Goal: Task Accomplishment & Management: Use online tool/utility

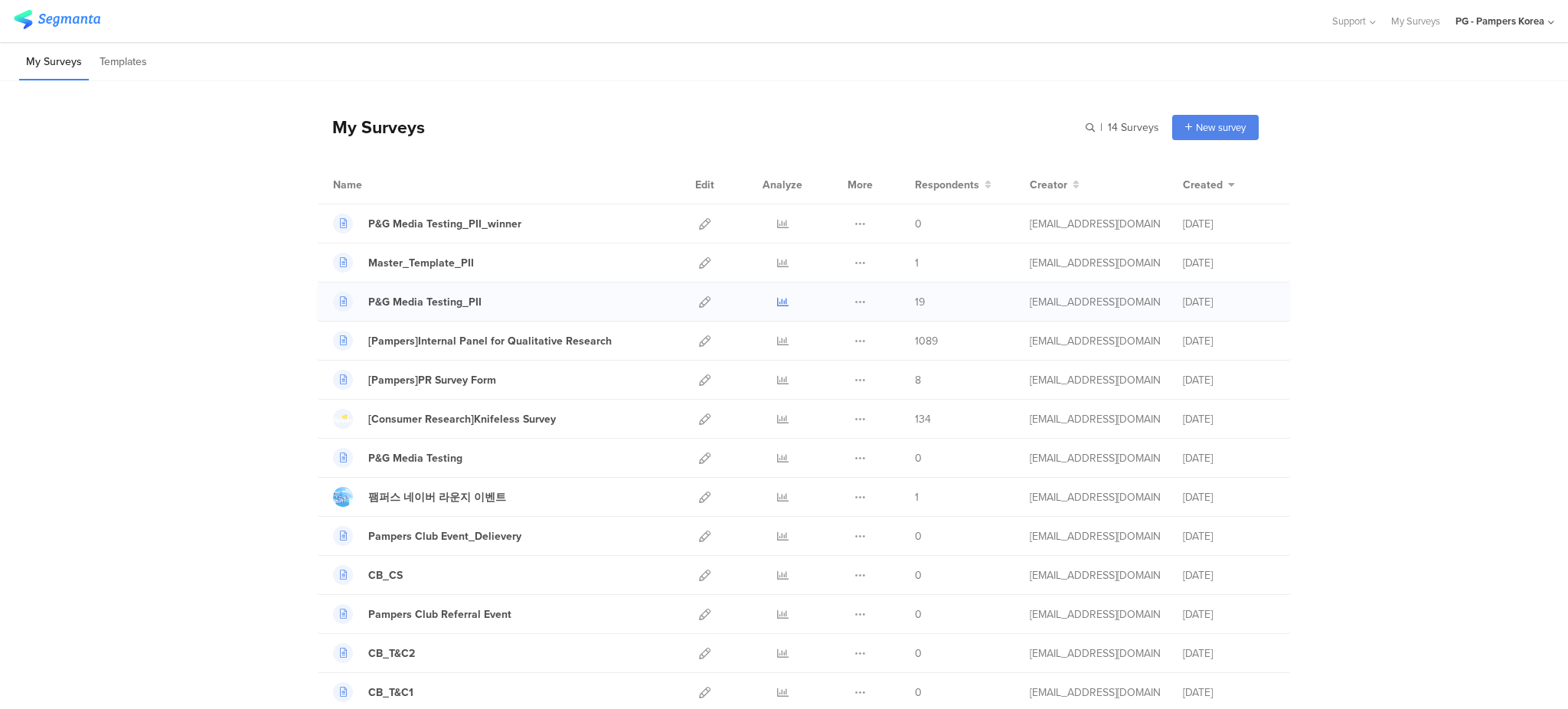
click at [777, 303] on icon at bounding box center [782, 302] width 12 height 12
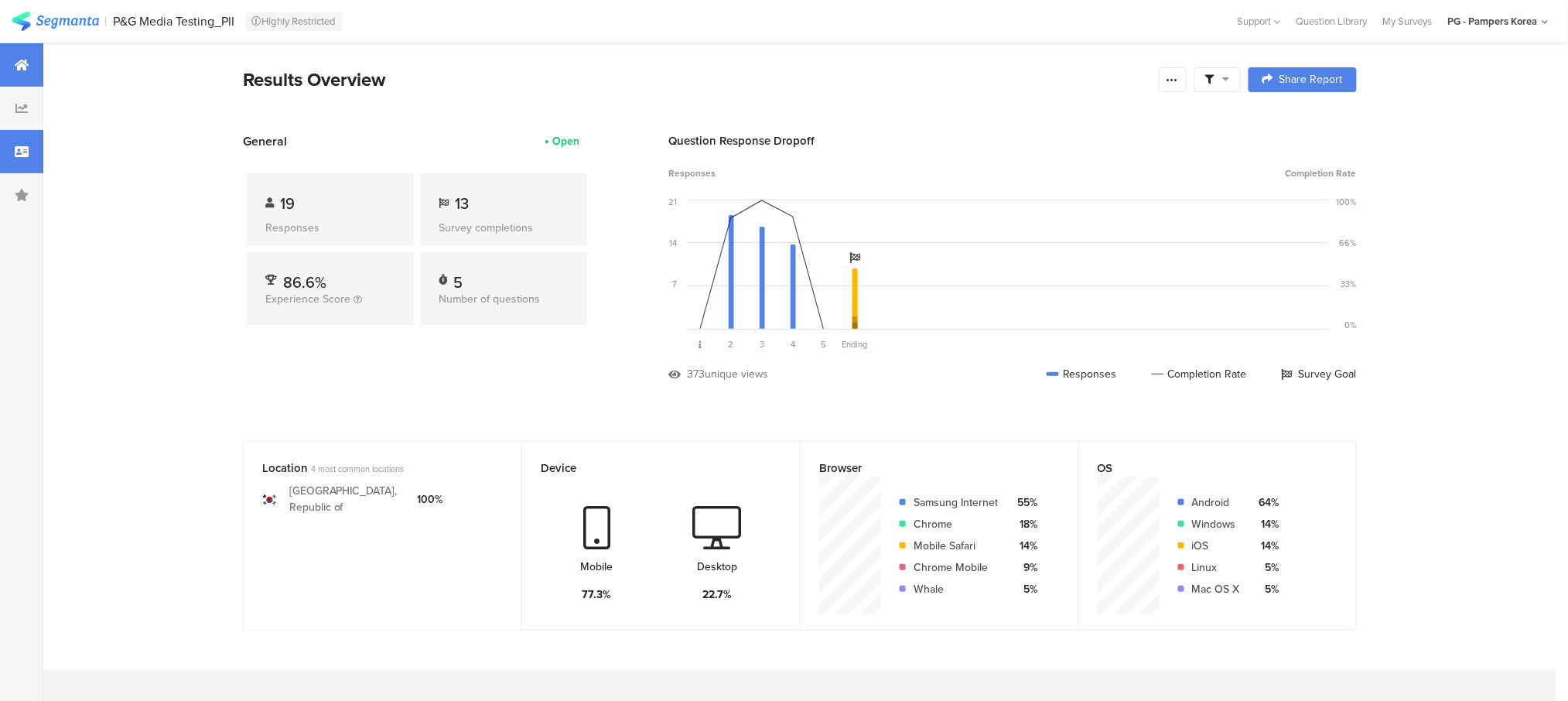
click at [36, 153] on div at bounding box center [21, 151] width 43 height 43
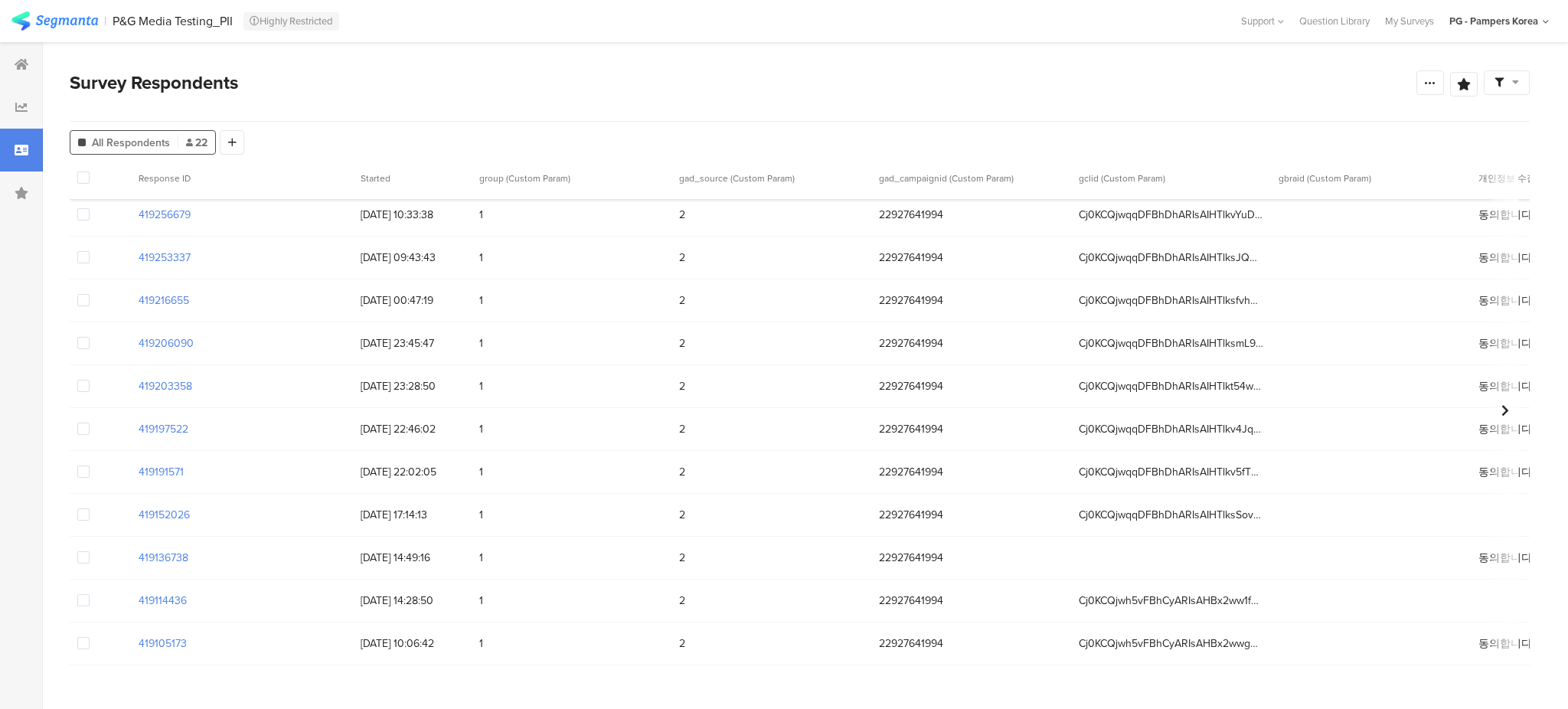
scroll to position [498, 0]
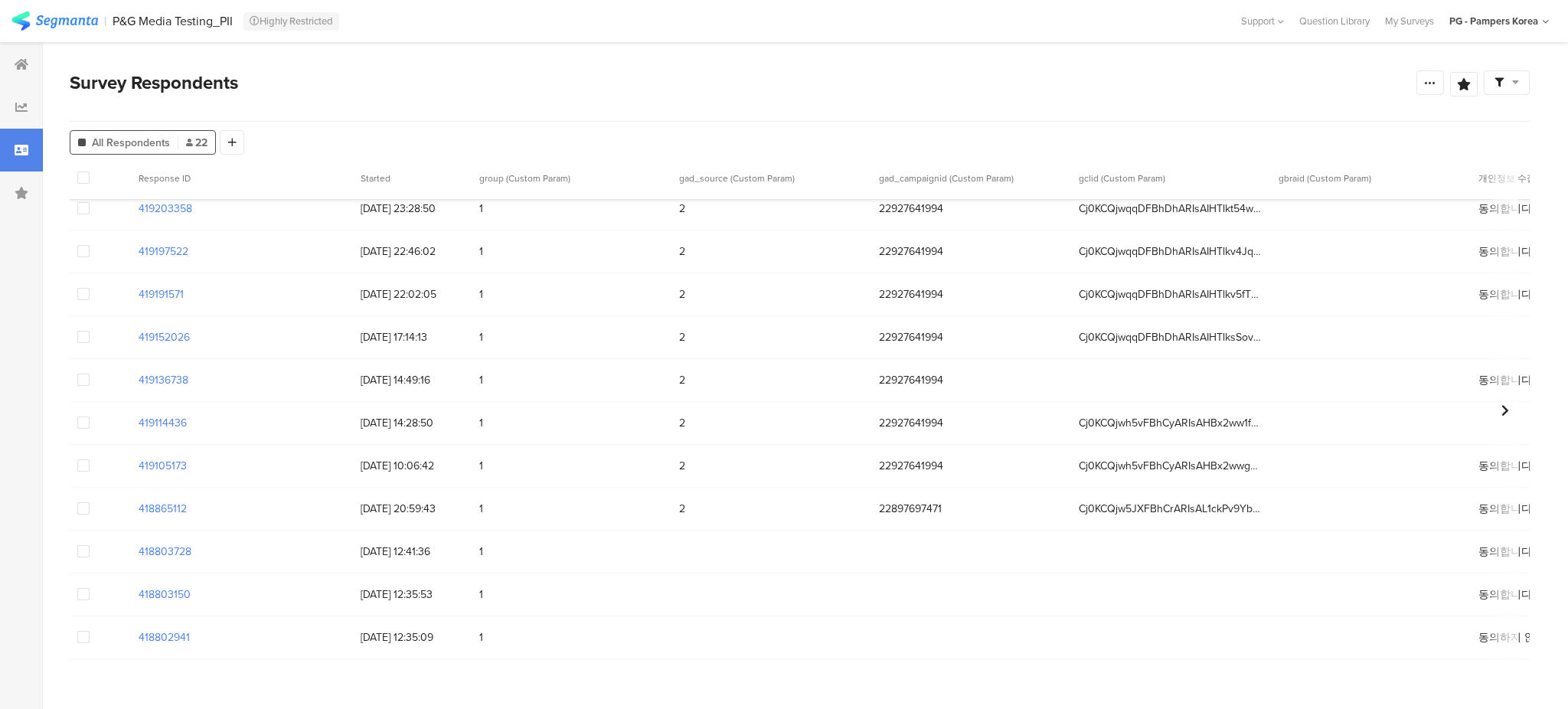
click at [1140, 373] on div at bounding box center [1171, 380] width 200 height 15
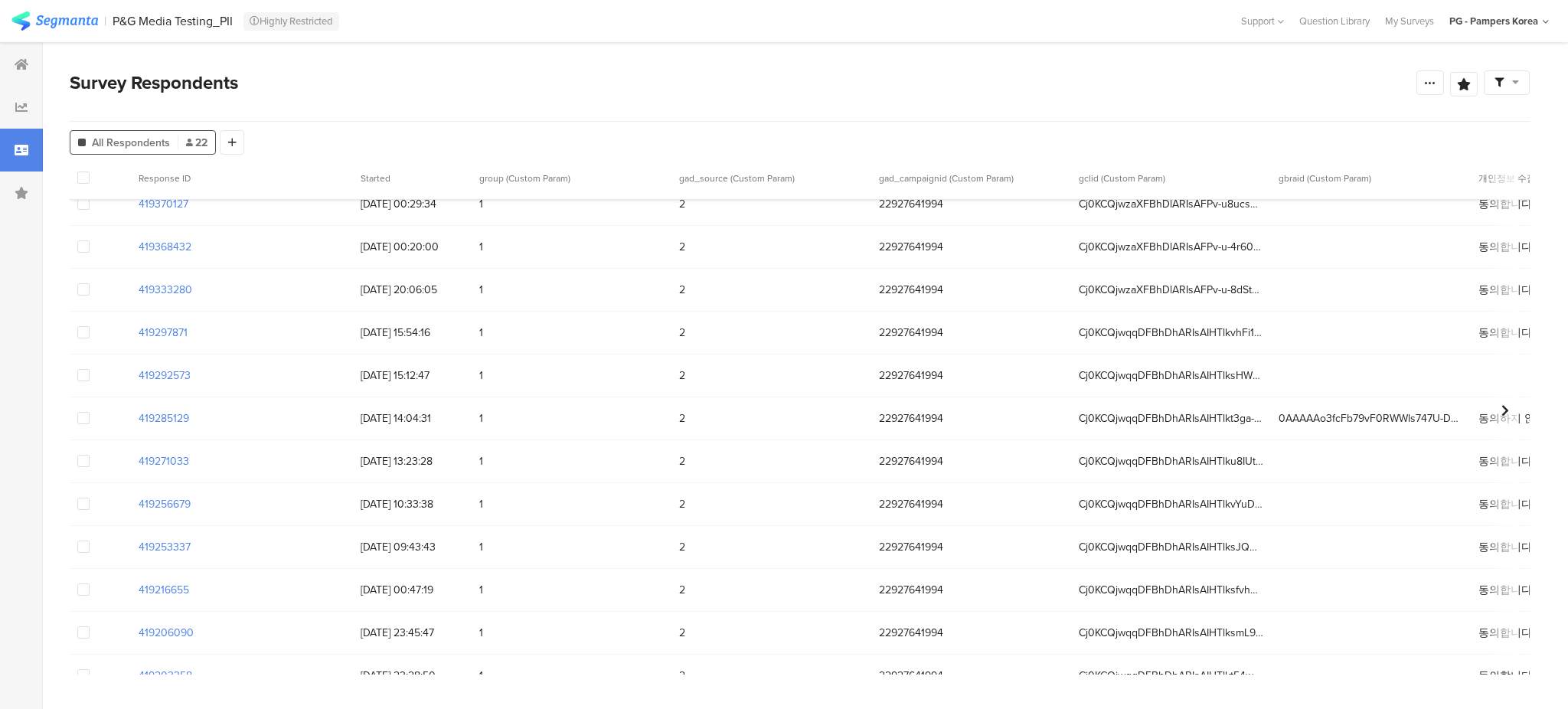
scroll to position [0, 0]
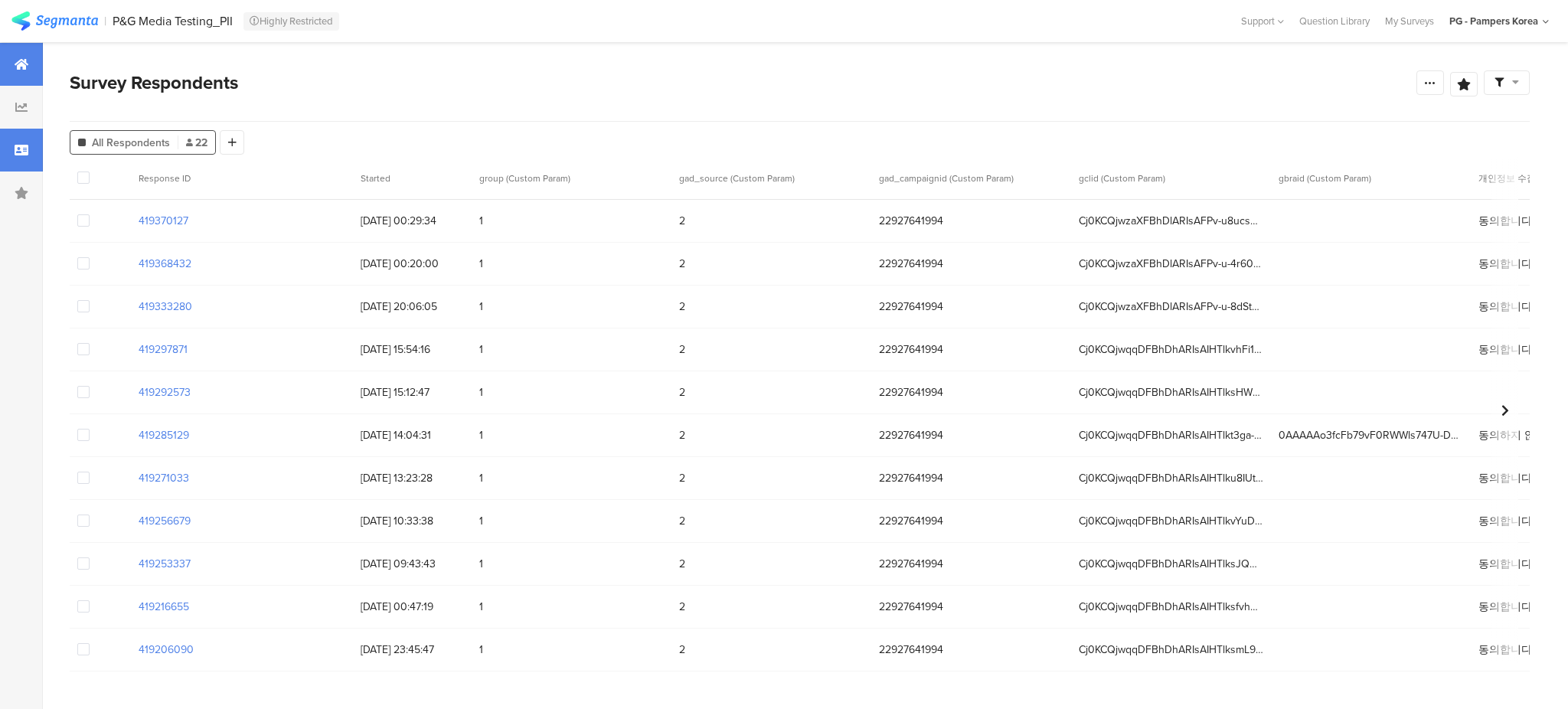
click at [28, 60] on div at bounding box center [21, 63] width 42 height 42
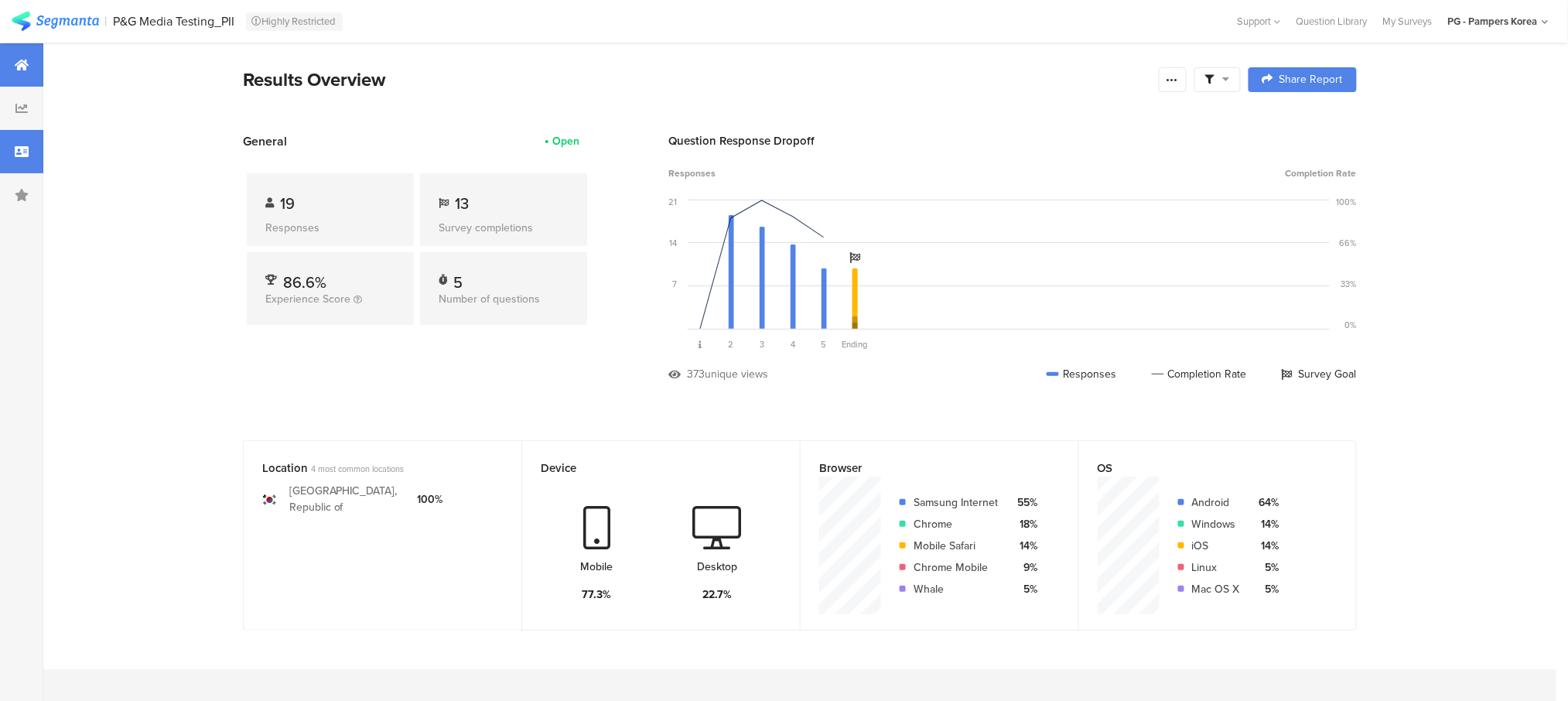
click at [22, 156] on icon at bounding box center [21, 152] width 14 height 13
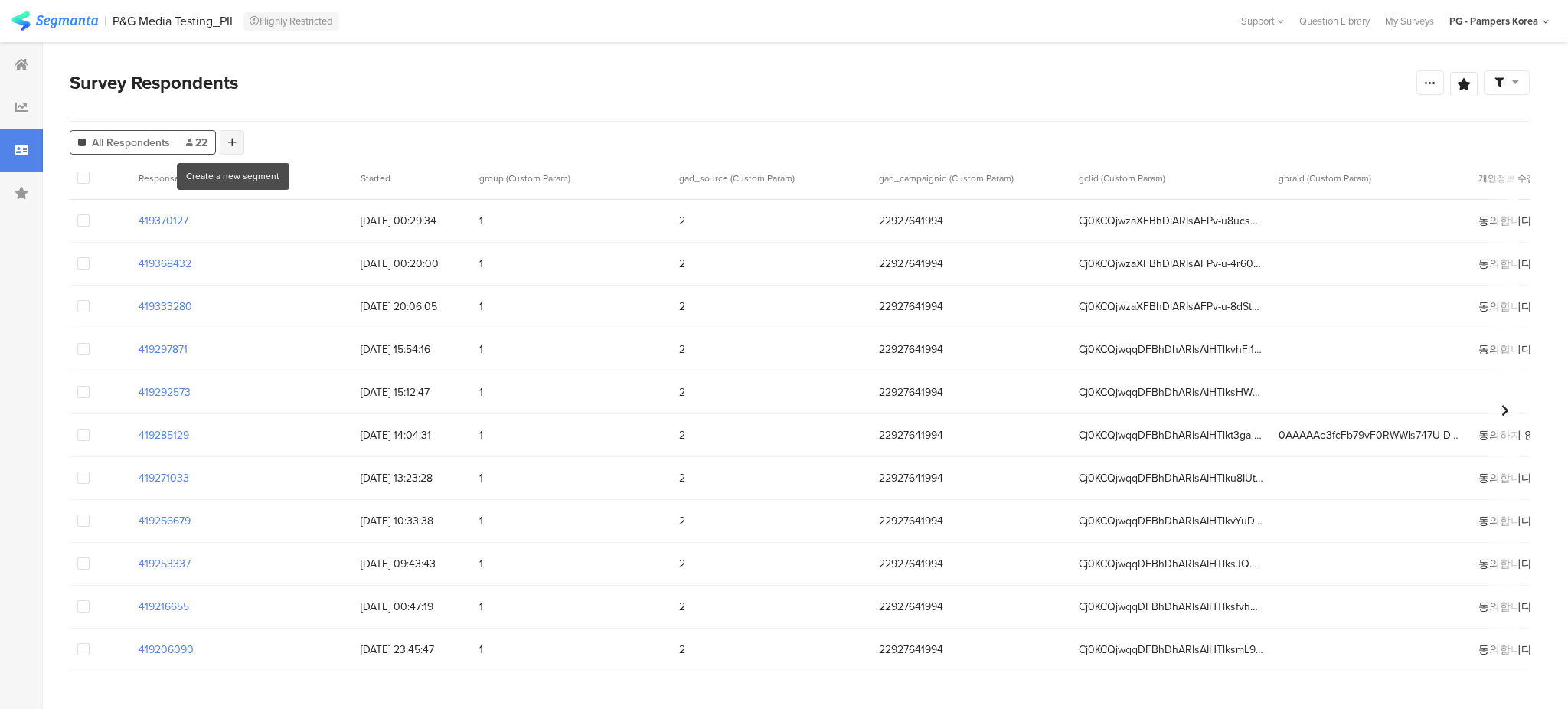
click at [234, 138] on icon at bounding box center [232, 143] width 8 height 11
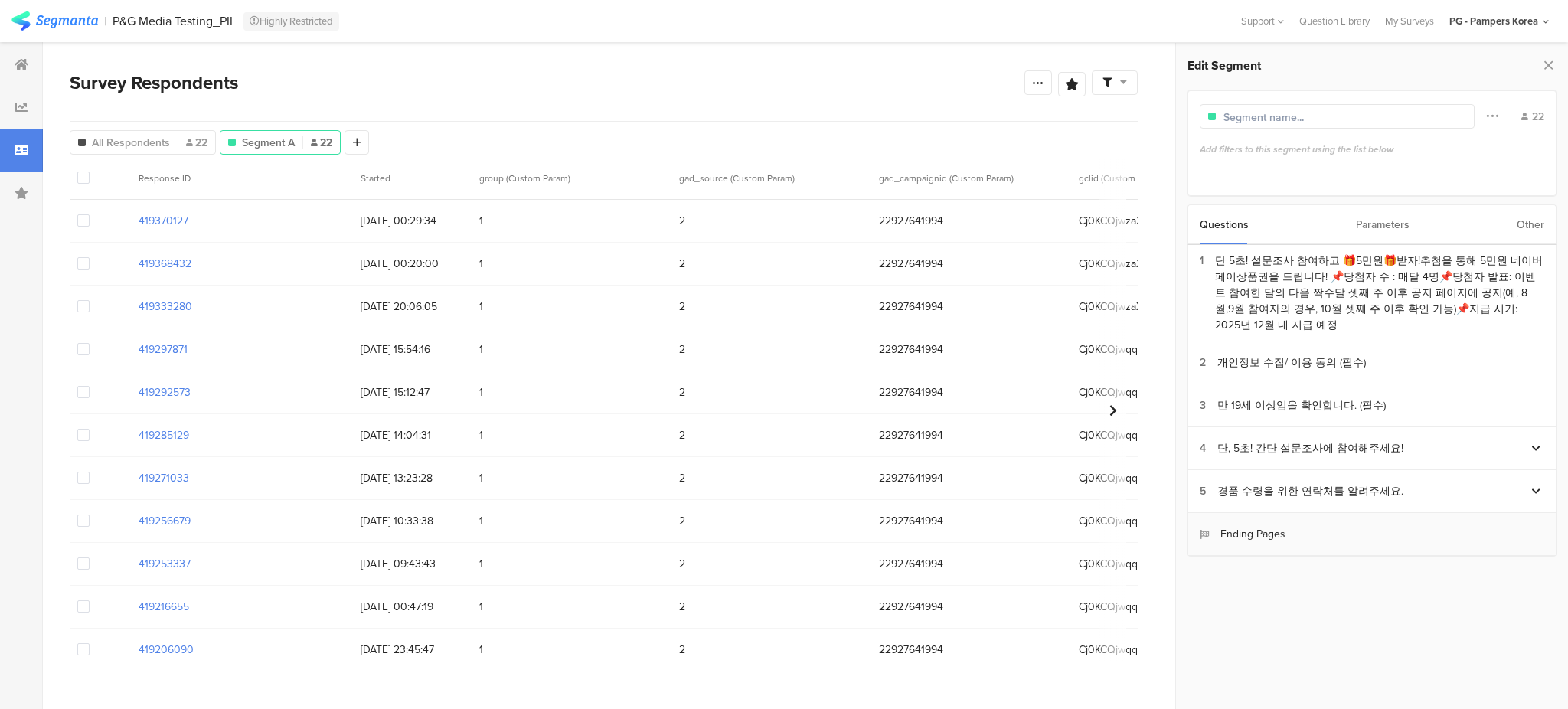
click at [1279, 528] on section "Ending Pages" at bounding box center [1371, 534] width 368 height 42
click at [1350, 521] on section "Ending Pages" at bounding box center [1371, 534] width 368 height 42
click at [1460, 513] on section "Ending Pages" at bounding box center [1371, 534] width 368 height 42
click at [1479, 513] on section "Ending Pages" at bounding box center [1371, 534] width 368 height 42
drag, startPoint x: 1399, startPoint y: 522, endPoint x: 1392, endPoint y: 521, distance: 7.1
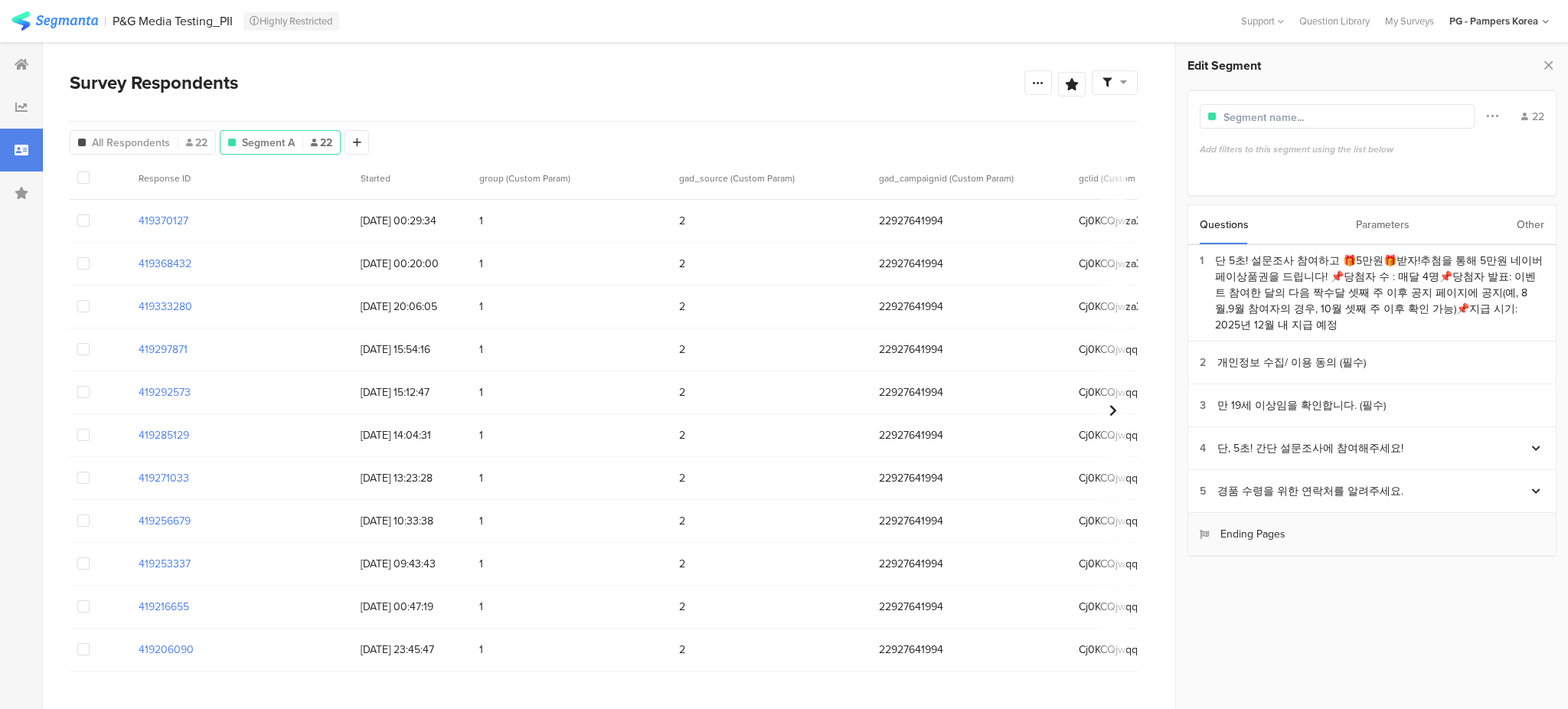
click at [1397, 521] on section "Ending Pages" at bounding box center [1371, 534] width 368 height 42
click at [1374, 521] on section "Ending Pages" at bounding box center [1371, 534] width 368 height 42
drag, startPoint x: 1373, startPoint y: 521, endPoint x: 1268, endPoint y: 523, distance: 105.0
click at [1372, 521] on section "Ending Pages" at bounding box center [1371, 534] width 368 height 42
click at [1266, 526] on div "Ending Pages" at bounding box center [1242, 534] width 86 height 16
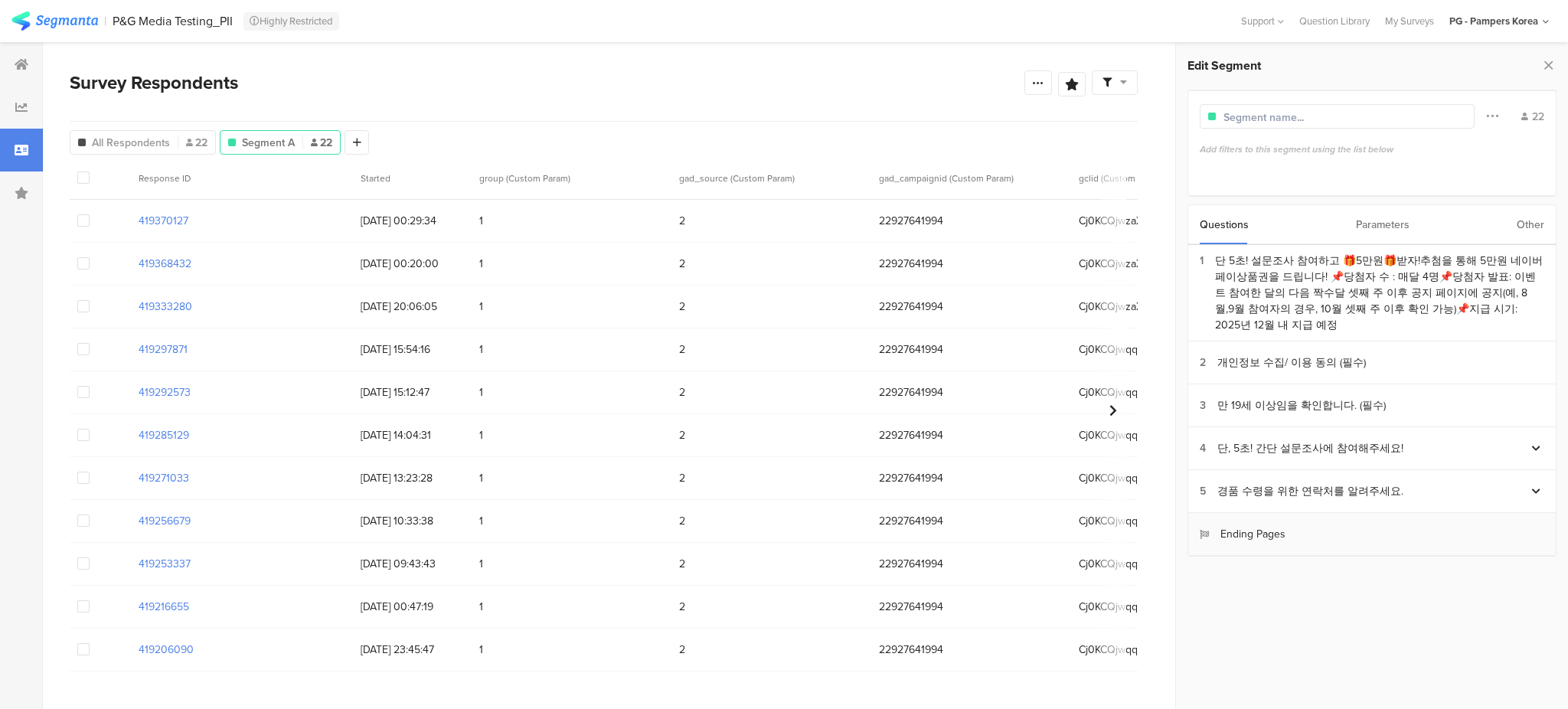
click at [1266, 526] on div "Ending Pages" at bounding box center [1242, 534] width 86 height 16
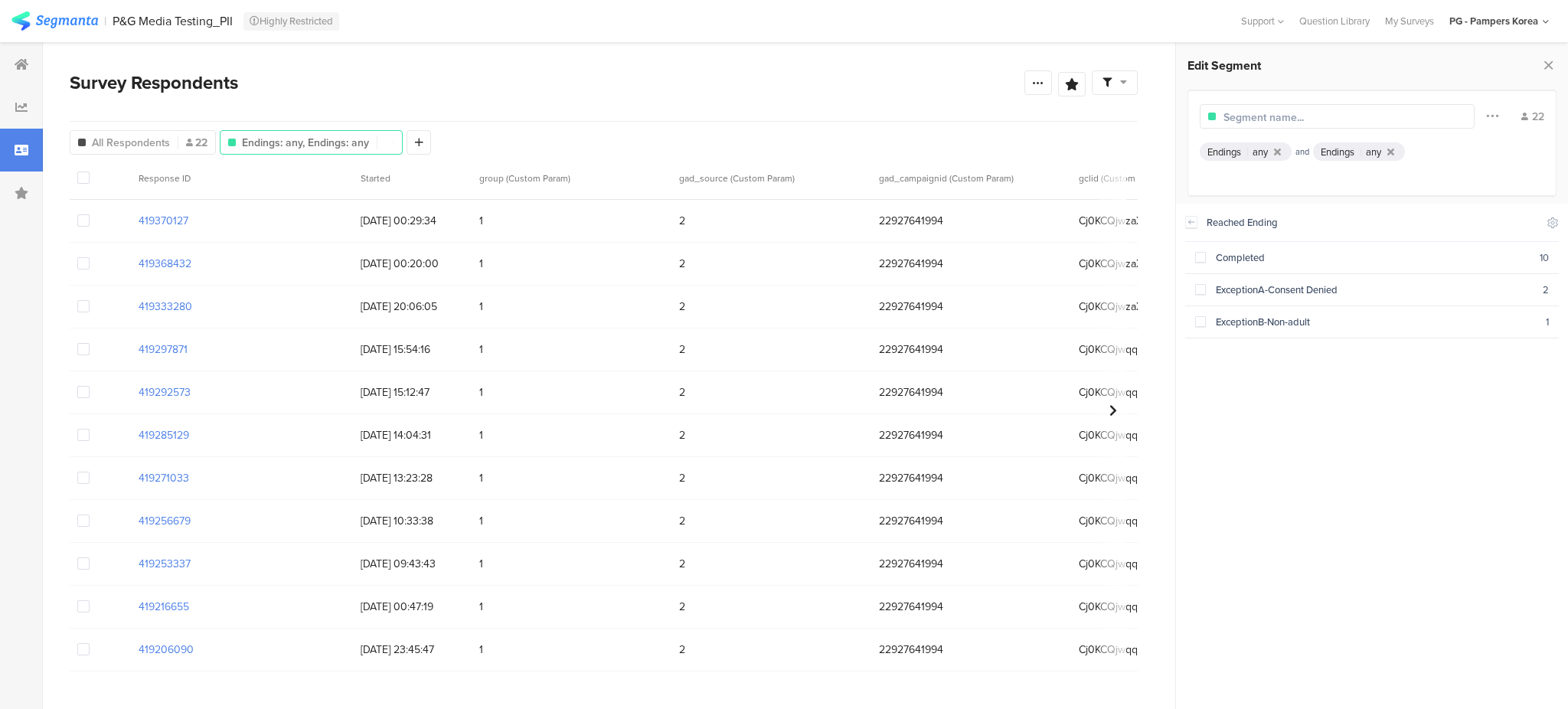
click at [1266, 526] on div "Ending Pages" at bounding box center [1242, 534] width 86 height 16
click at [1389, 147] on icon at bounding box center [1391, 152] width 7 height 10
click at [1391, 148] on icon at bounding box center [1391, 152] width 7 height 10
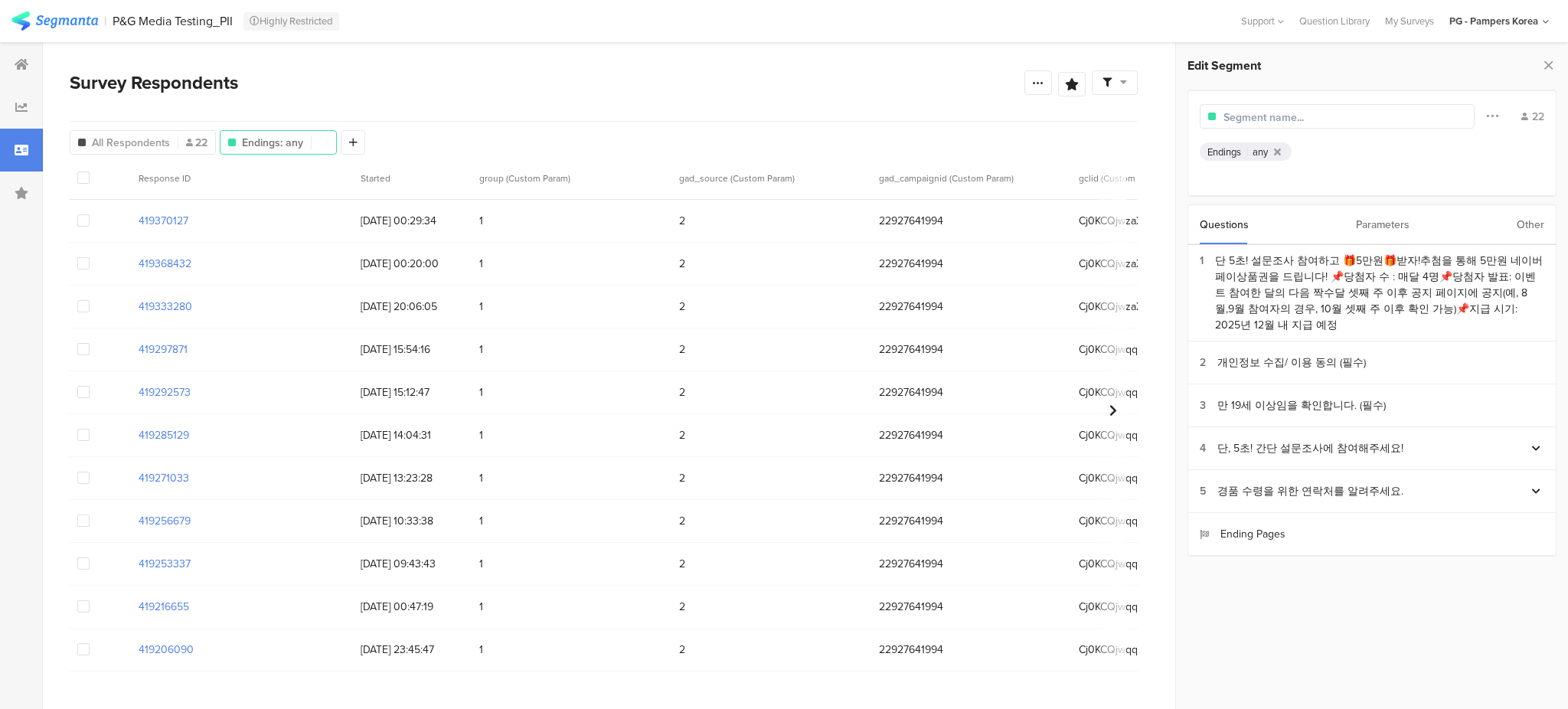
click at [1255, 148] on span "any" at bounding box center [1259, 152] width 15 height 14
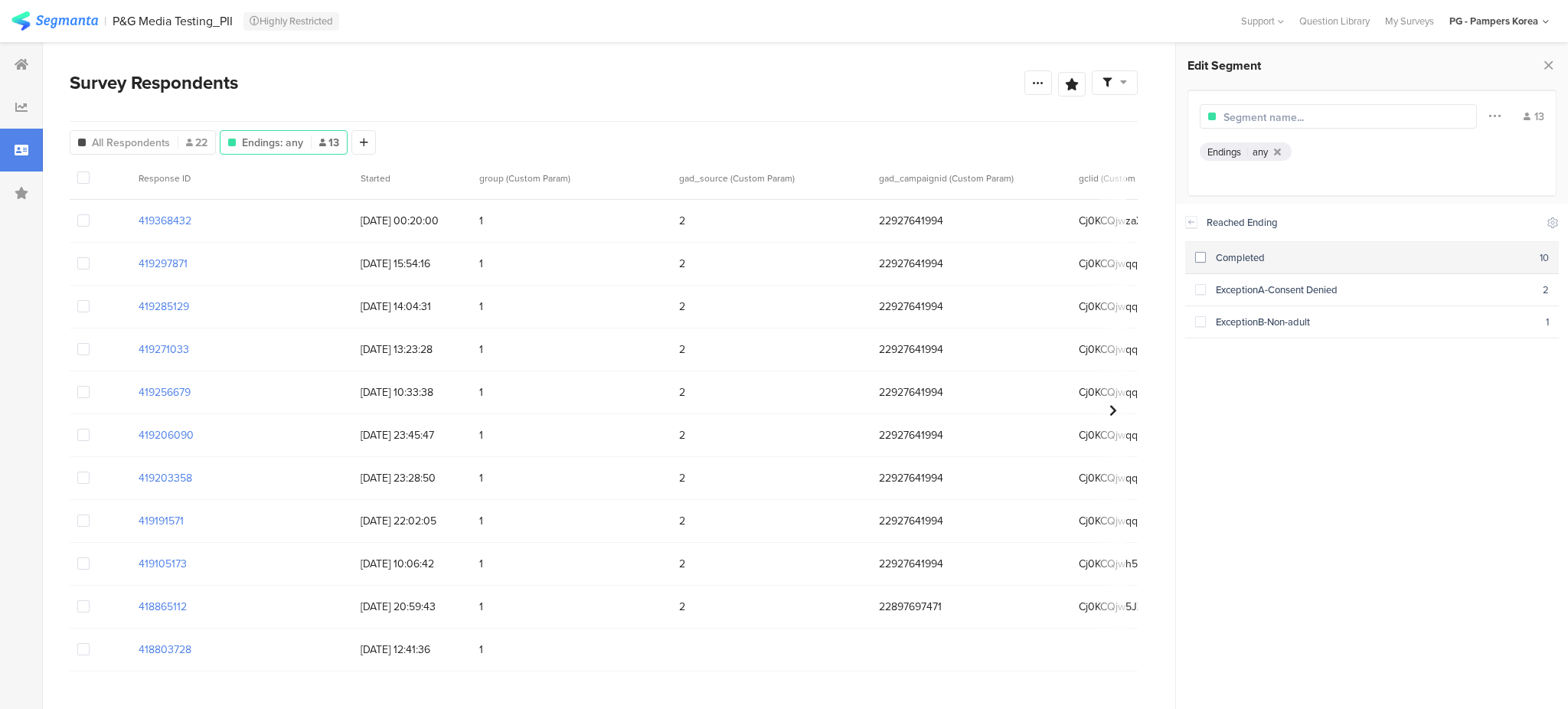
click at [1199, 257] on span at bounding box center [1200, 257] width 11 height 11
click at [1383, 143] on div "Endings Completed" at bounding box center [1371, 156] width 344 height 28
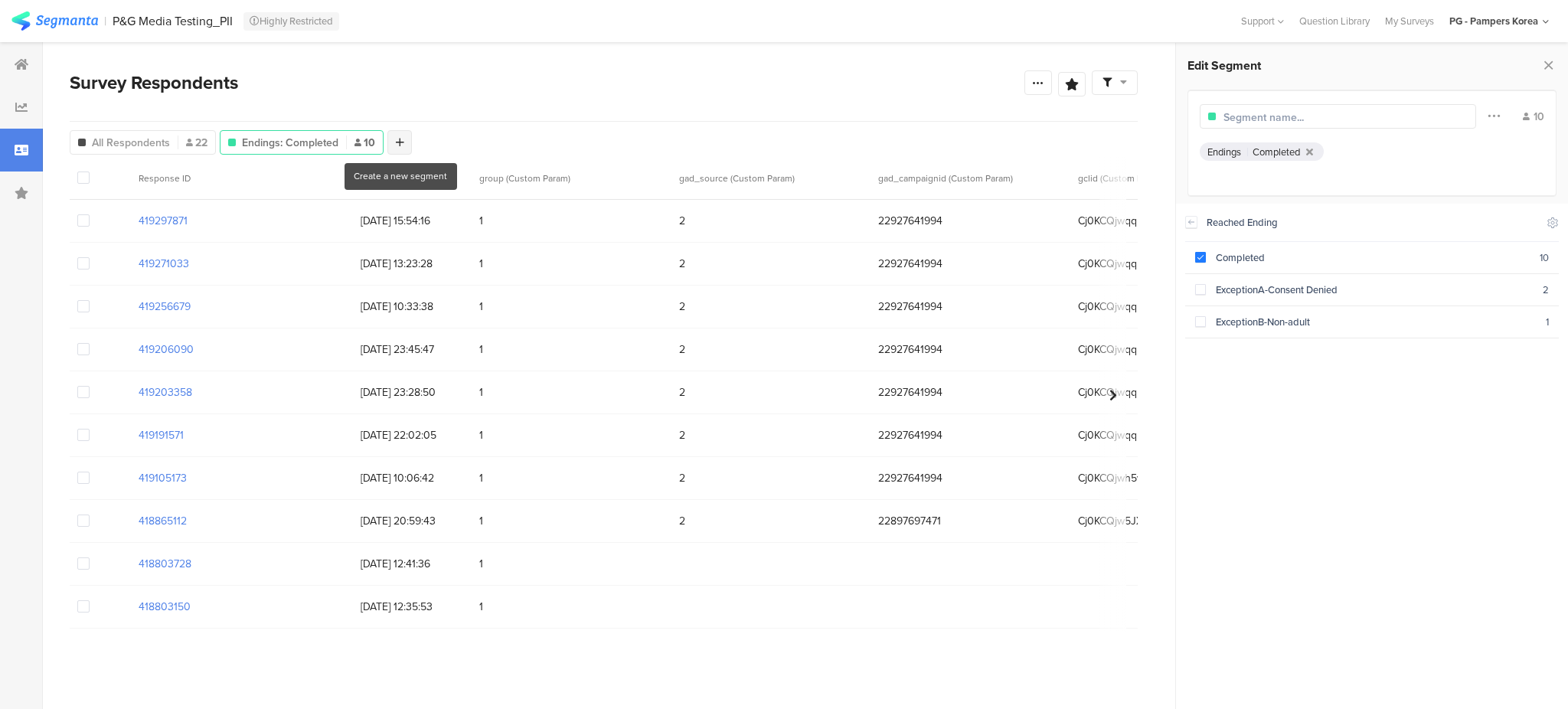
click at [387, 138] on div at bounding box center [399, 142] width 24 height 24
